Goal: Task Accomplishment & Management: Manage account settings

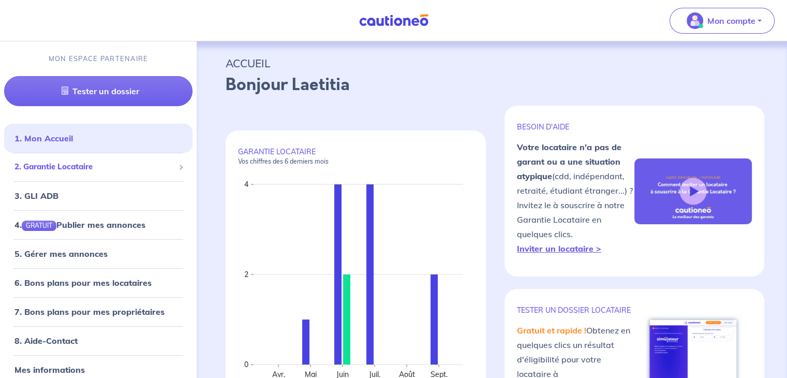
click at [113, 171] on span "2. Garantie Locataire" at bounding box center [94, 167] width 160 height 12
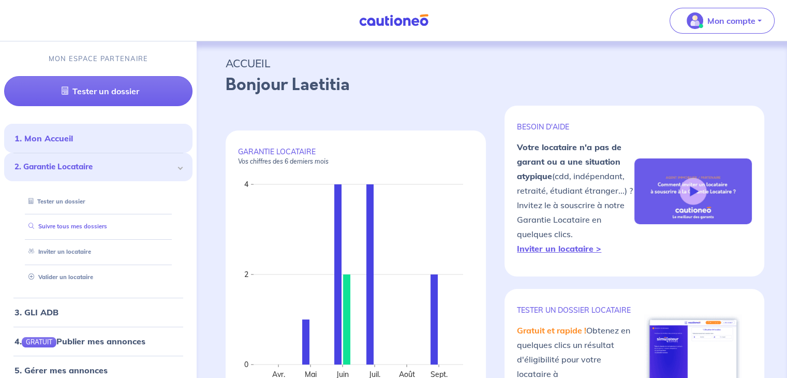
click at [61, 230] on link "Suivre tous mes dossiers" at bounding box center [65, 226] width 83 height 7
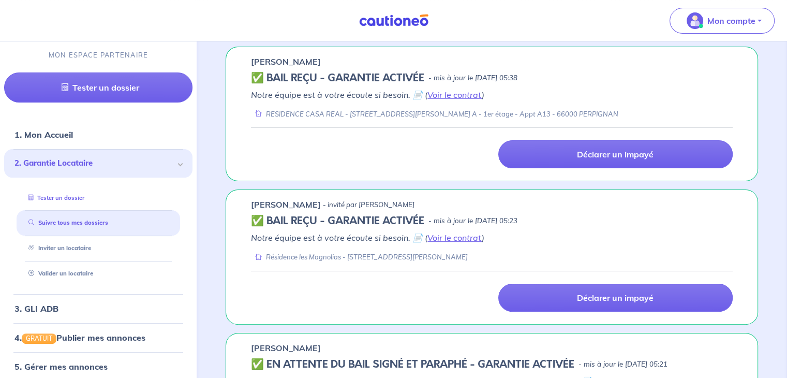
scroll to position [155, 0]
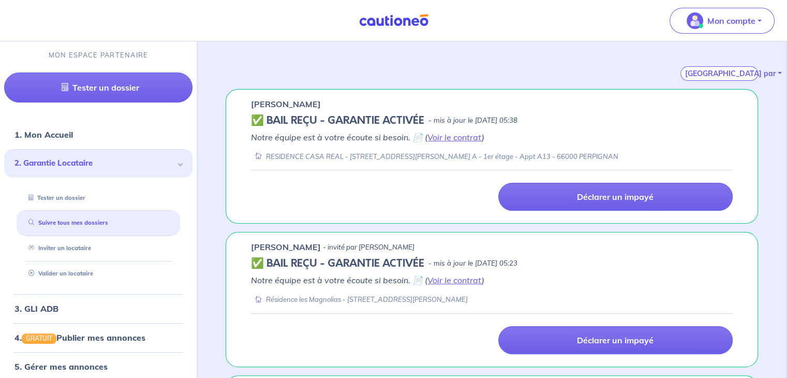
click at [70, 164] on span "2. Garantie Locataire" at bounding box center [94, 163] width 160 height 12
click at [71, 140] on link "1. Mon Accueil" at bounding box center [42, 134] width 57 height 10
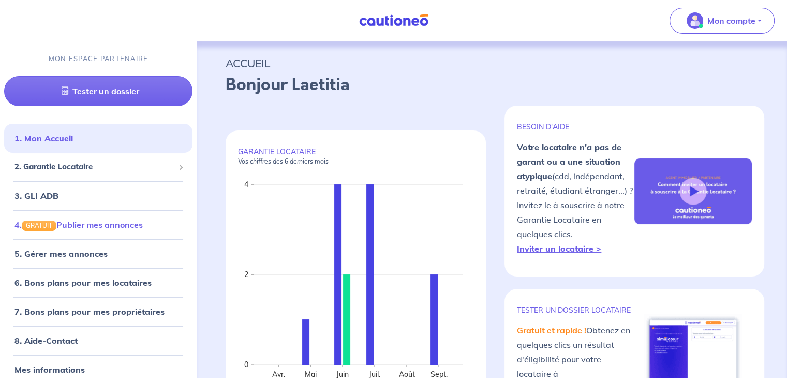
click at [91, 223] on link "4. GRATUIT Publier mes annonces" at bounding box center [78, 224] width 128 height 10
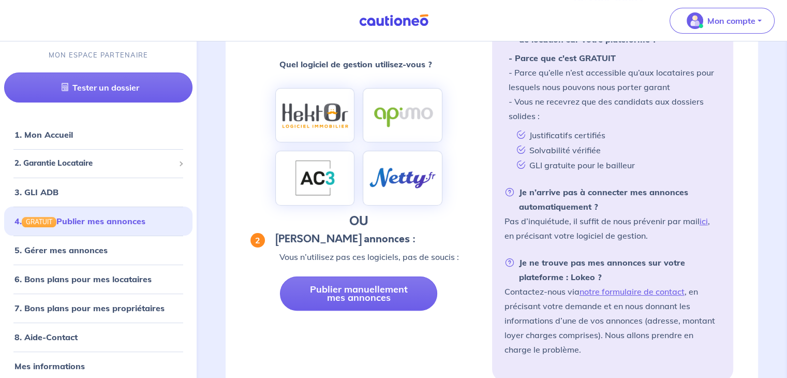
scroll to position [214, 0]
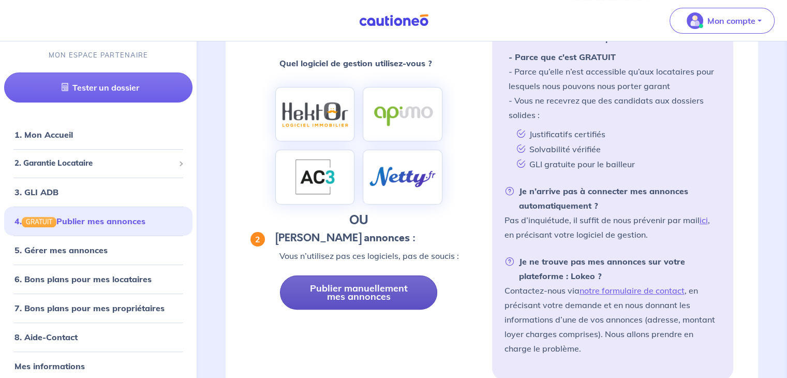
click at [335, 286] on link "Publier manuellement mes annonces" at bounding box center [358, 292] width 157 height 34
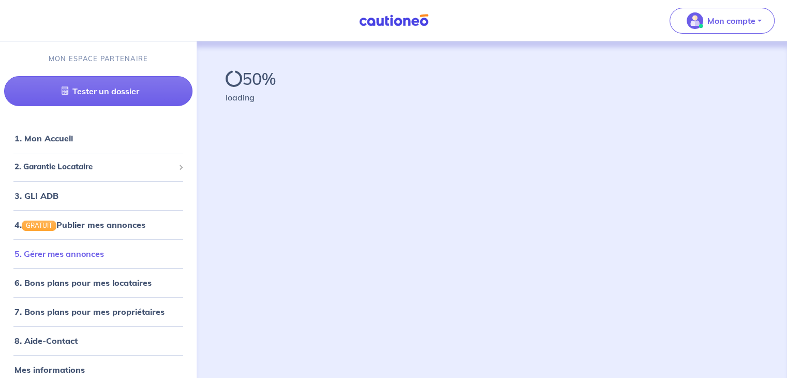
click at [64, 251] on link "5. Gérer mes annonces" at bounding box center [59, 253] width 90 height 10
click at [94, 252] on link "5. Gérer mes annonces" at bounding box center [59, 253] width 90 height 10
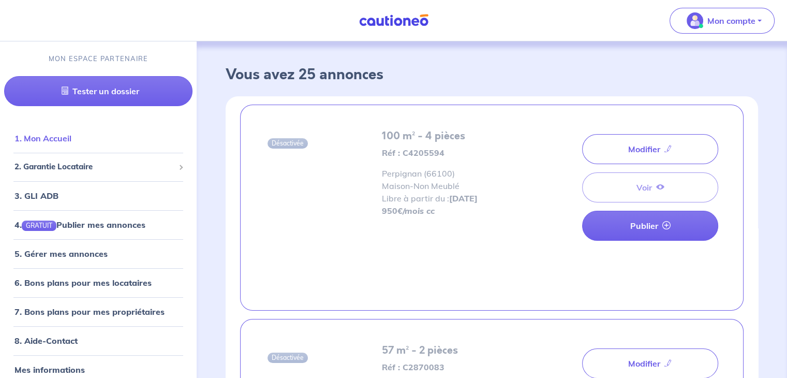
click at [62, 141] on link "1. Mon Accueil" at bounding box center [42, 138] width 57 height 10
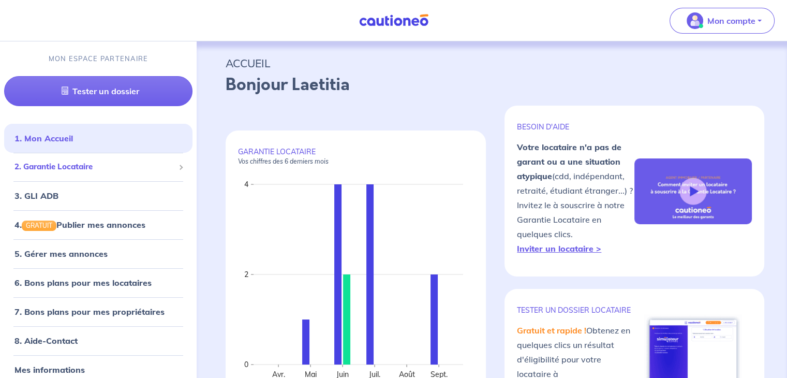
click at [63, 167] on span "2. Garantie Locataire" at bounding box center [94, 167] width 160 height 12
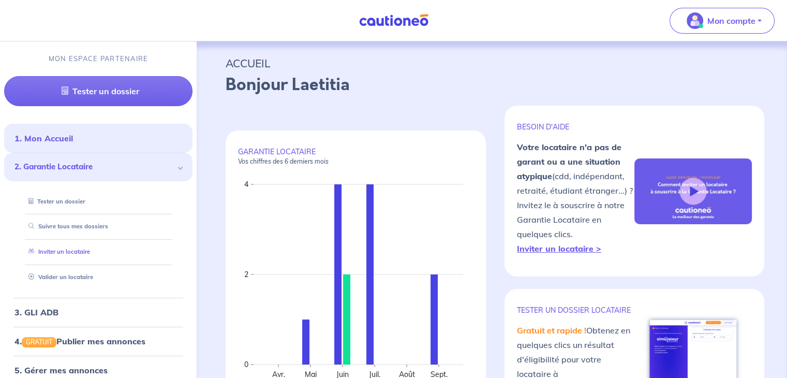
click at [70, 255] on link "Inviter un locataire" at bounding box center [57, 251] width 66 height 7
select select "FR"
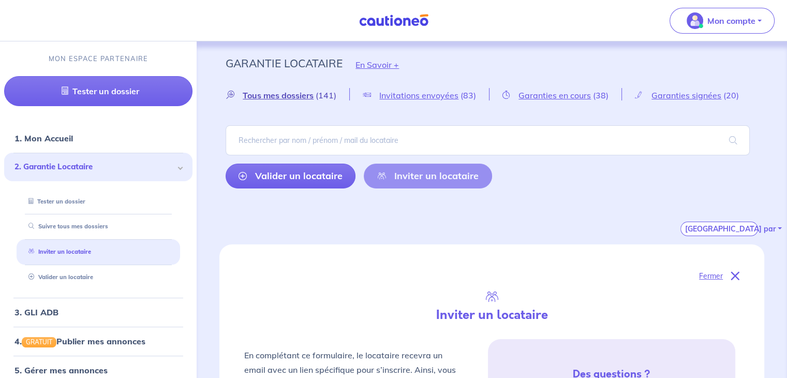
click at [298, 100] on span "Tous mes dossiers" at bounding box center [278, 95] width 71 height 10
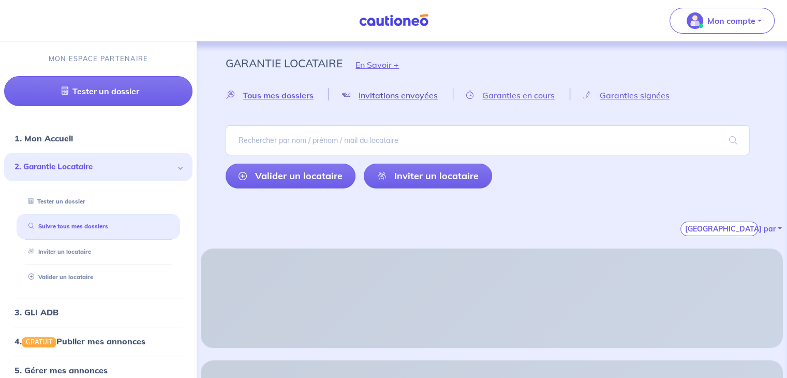
click at [404, 97] on span "Invitations envoyées" at bounding box center [398, 95] width 79 height 10
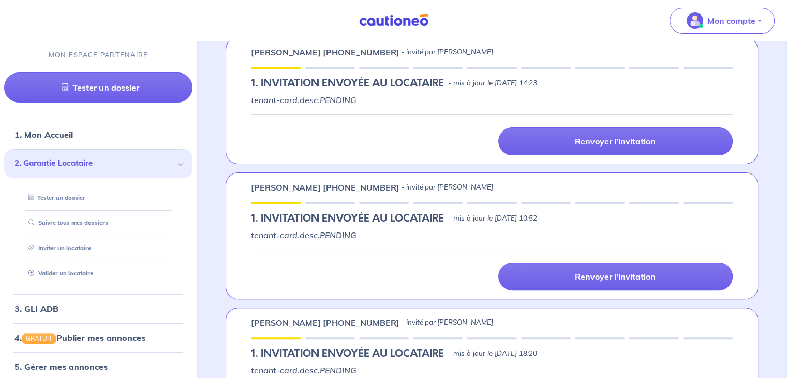
scroll to position [259, 0]
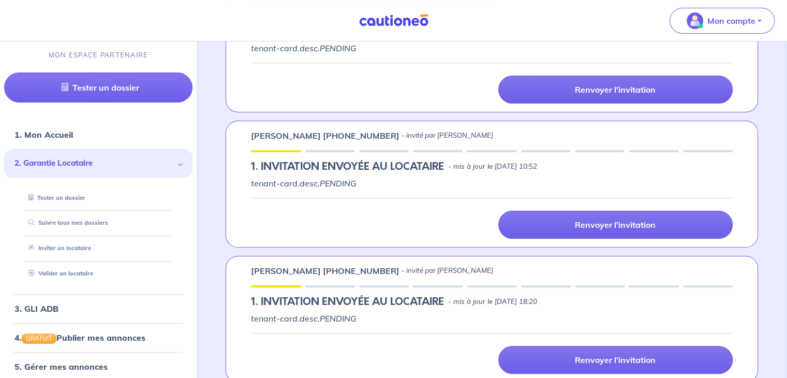
click at [296, 160] on h5 "1.︎ INVITATION ENVOYÉE AU LOCATAIRE" at bounding box center [347, 166] width 193 height 12
click at [333, 172] on h5 "1.︎ INVITATION ENVOYÉE AU LOCATAIRE" at bounding box center [347, 166] width 193 height 12
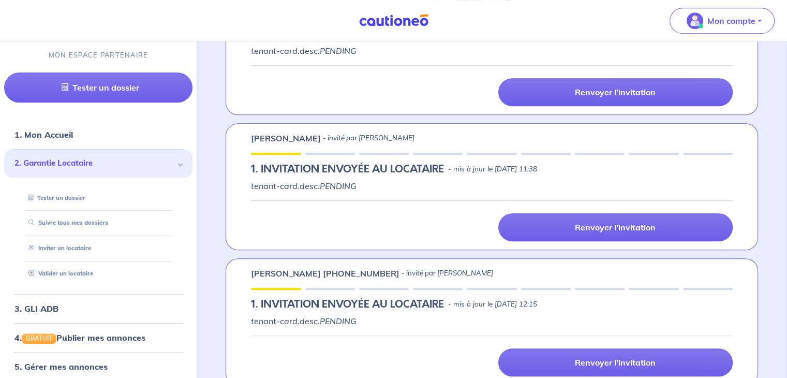
scroll to position [725, 0]
